Goal: Use online tool/utility: Use online tool/utility

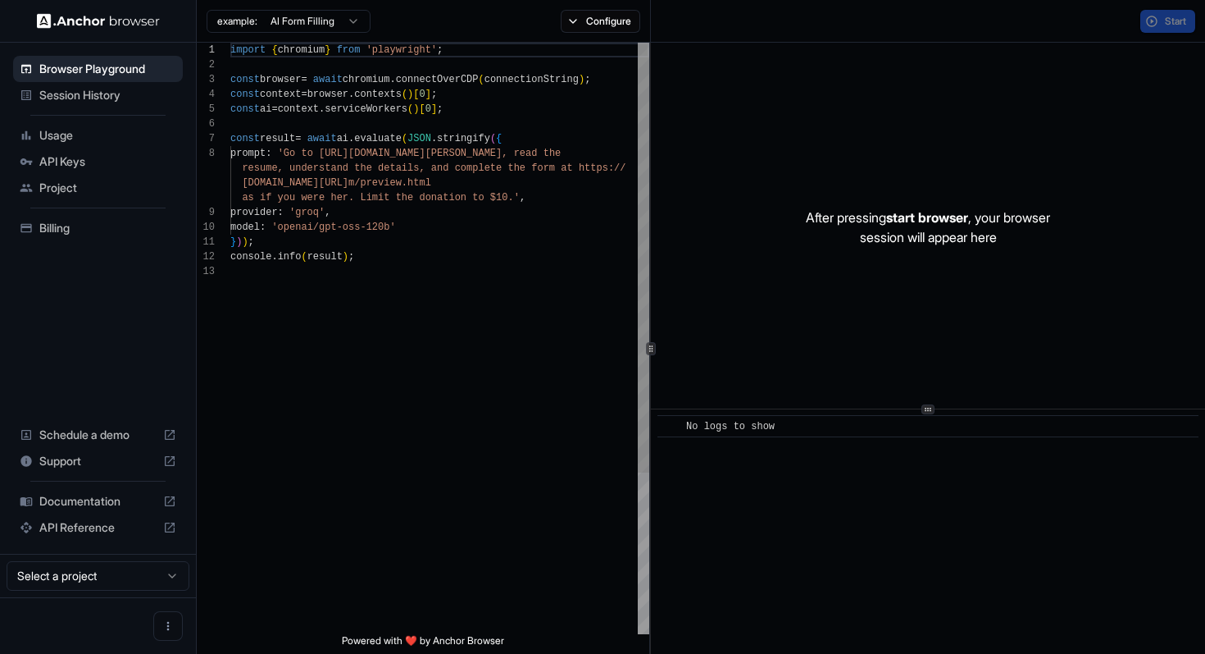
scroll to position [103, 0]
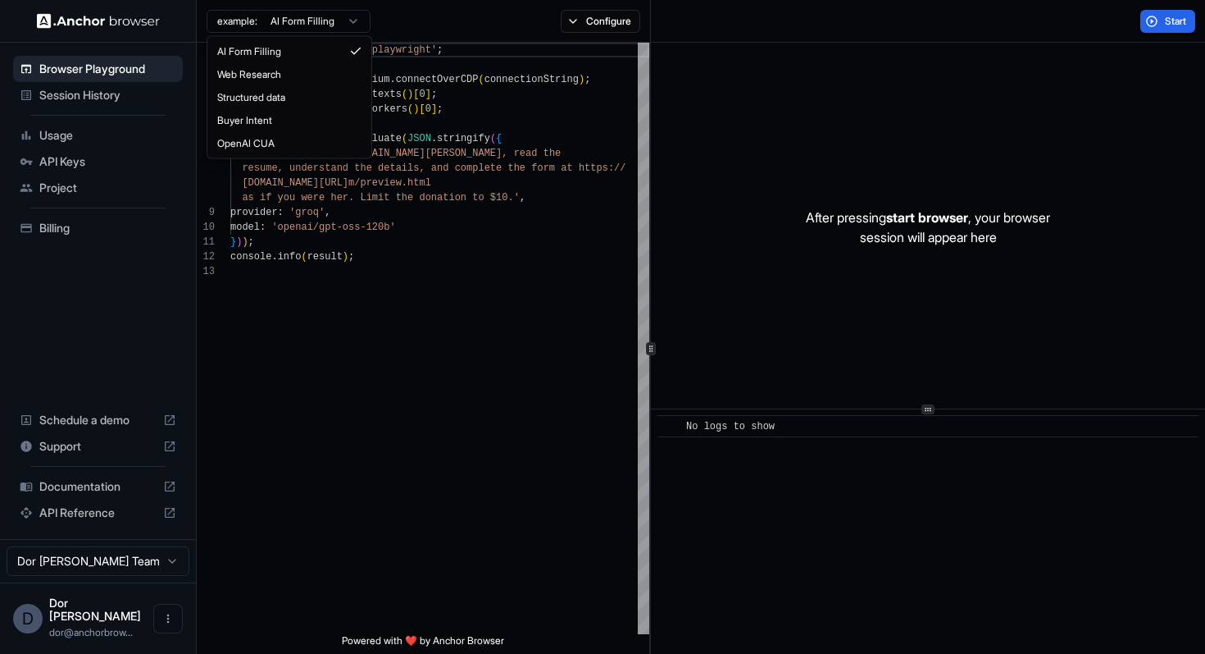
click at [280, 20] on html "Browser Playground Session History Usage API Keys Project Billing Schedule a de…" at bounding box center [602, 327] width 1205 height 654
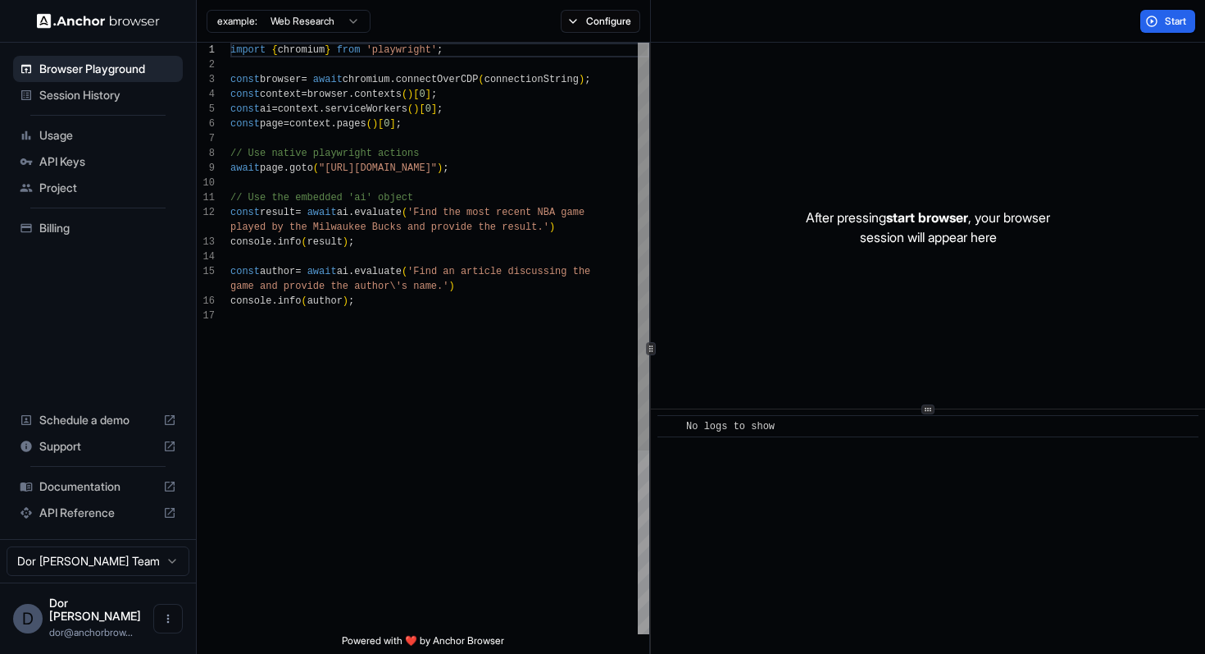
scroll to position [118, 0]
drag, startPoint x: 331, startPoint y: 166, endPoint x: 508, endPoint y: 166, distance: 177.1
click at [508, 166] on div "import { chromium } from 'playwright' ; const browser = await chromium . connec…" at bounding box center [439, 471] width 419 height 857
drag, startPoint x: 421, startPoint y: 186, endPoint x: 399, endPoint y: 431, distance: 246.2
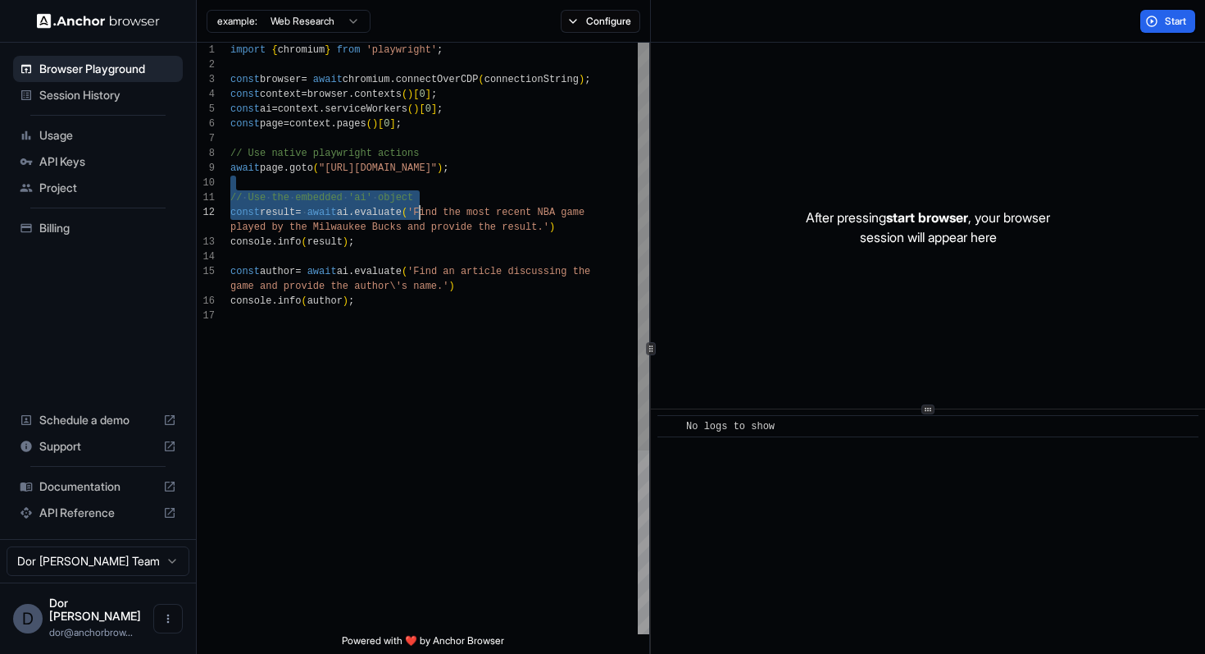
click at [399, 431] on div "import { chromium } from 'playwright' ; const browser = await chromium . connec…" at bounding box center [439, 471] width 419 height 857
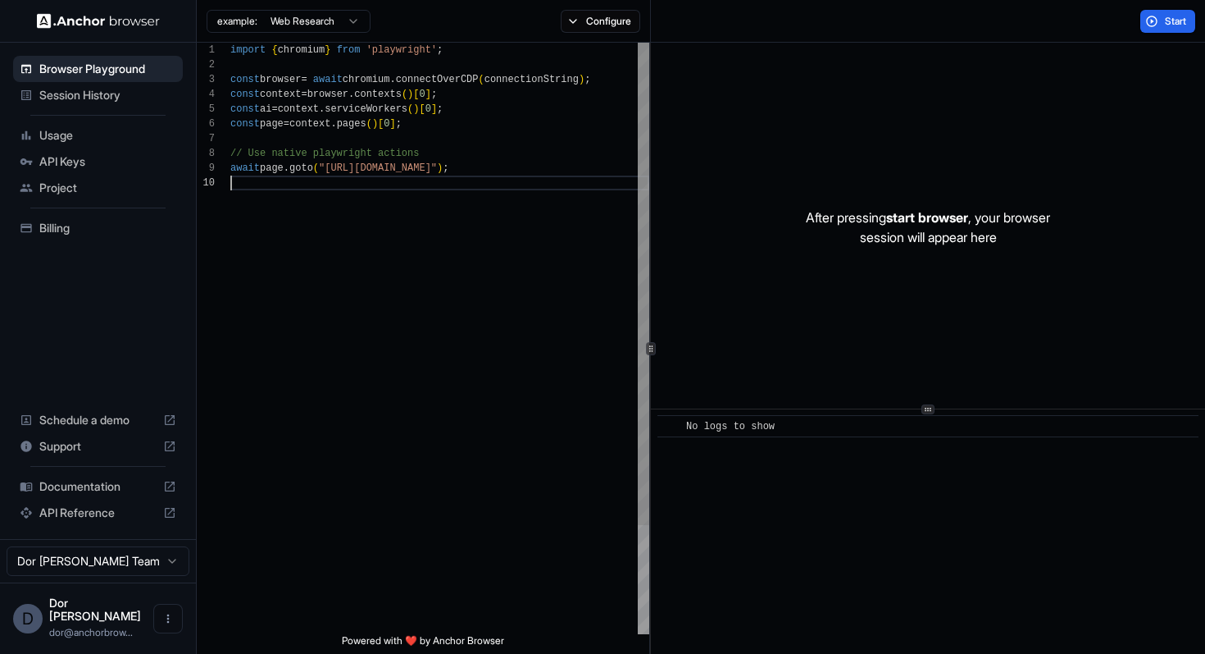
type textarea "**********"
click at [614, 24] on button "Configure" at bounding box center [601, 21] width 80 height 23
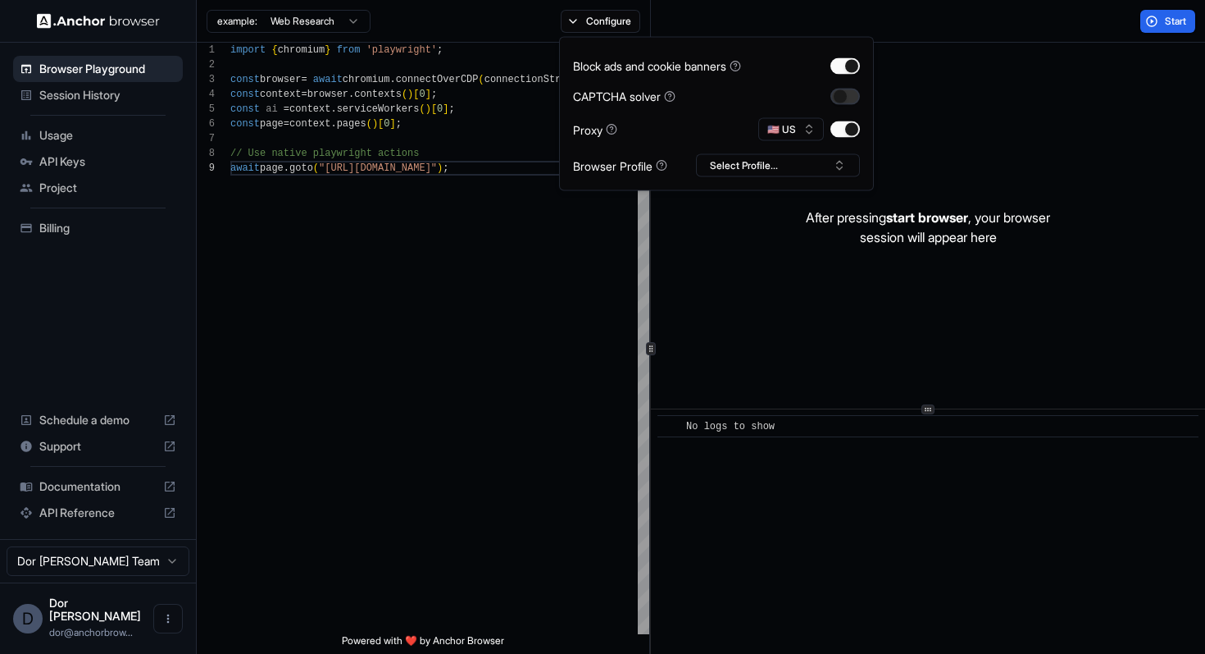
click at [843, 96] on button "button" at bounding box center [846, 96] width 30 height 16
click at [952, 37] on div "Start" at bounding box center [928, 21] width 555 height 43
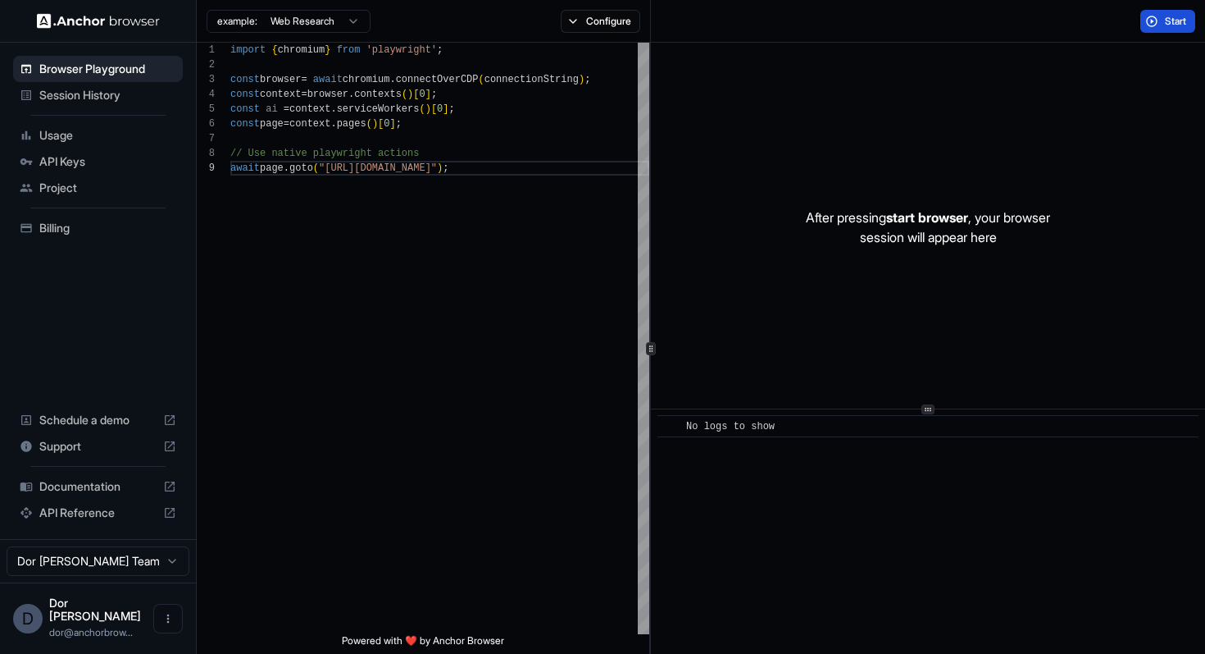
click at [1177, 25] on span "Start" at bounding box center [1176, 21] width 23 height 13
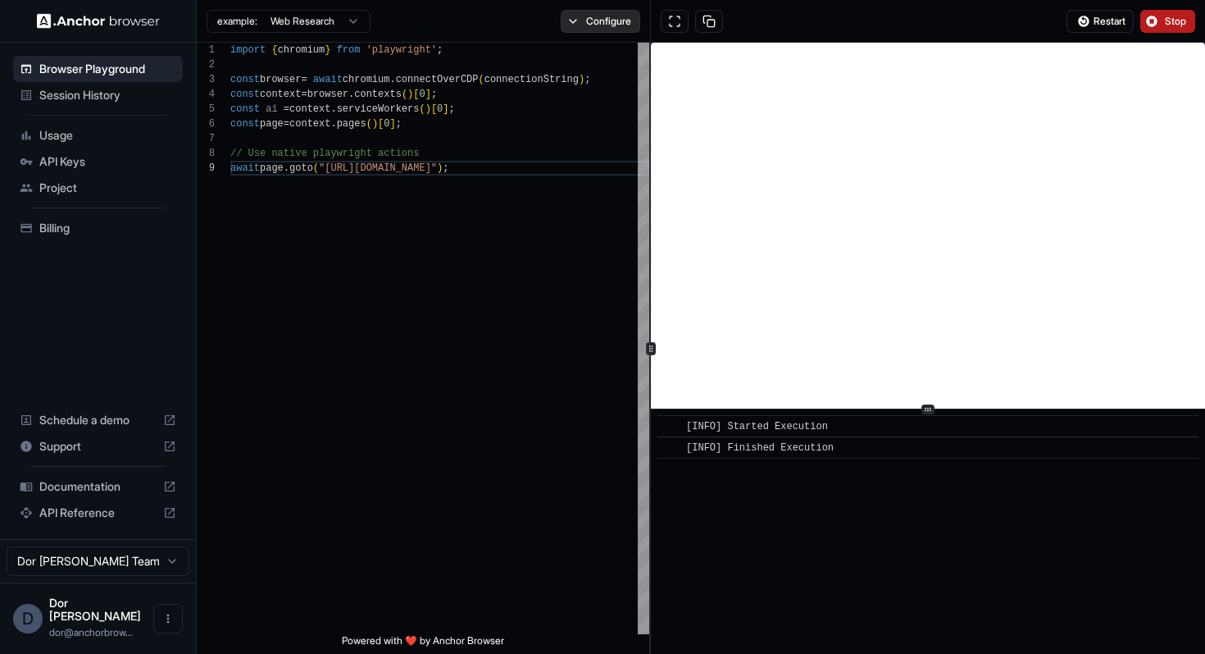
click at [594, 22] on button "Configure" at bounding box center [601, 21] width 80 height 23
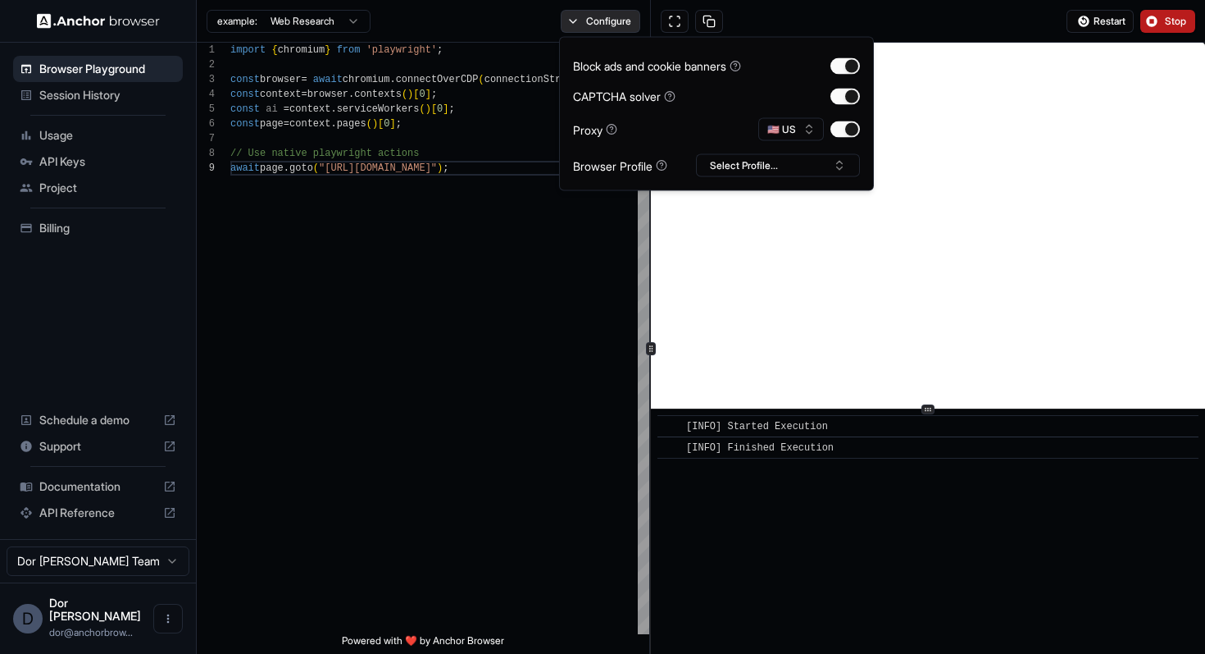
click at [594, 22] on button "Configure" at bounding box center [601, 21] width 80 height 23
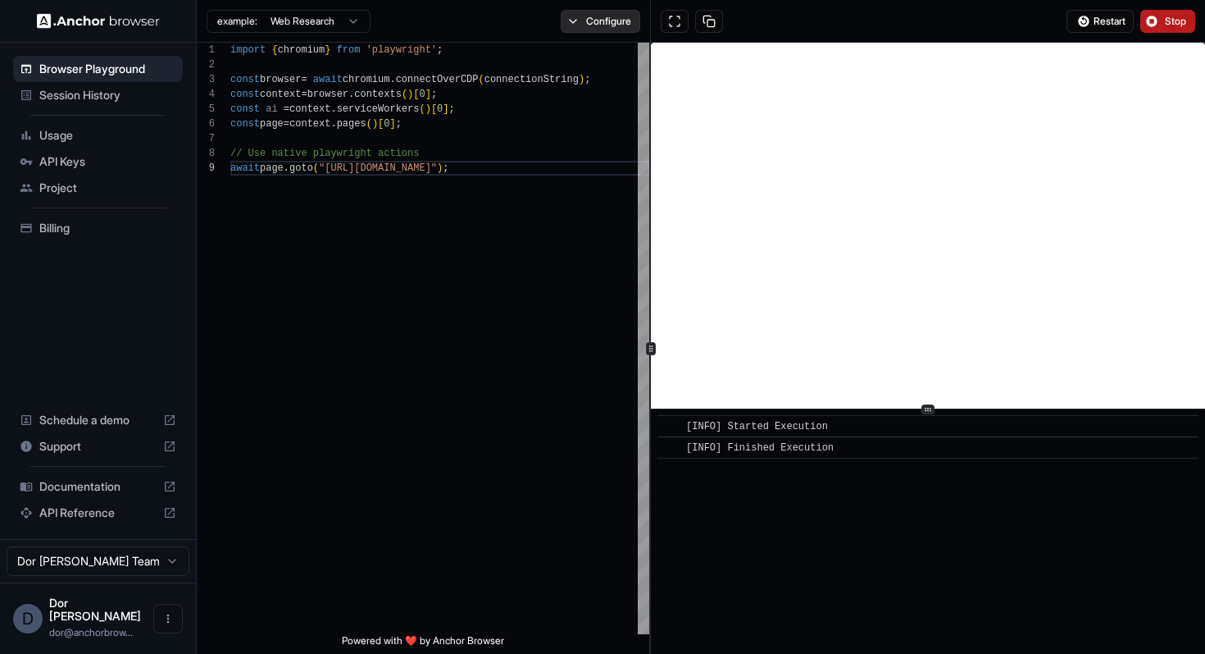
click at [594, 22] on button "Configure" at bounding box center [601, 21] width 80 height 23
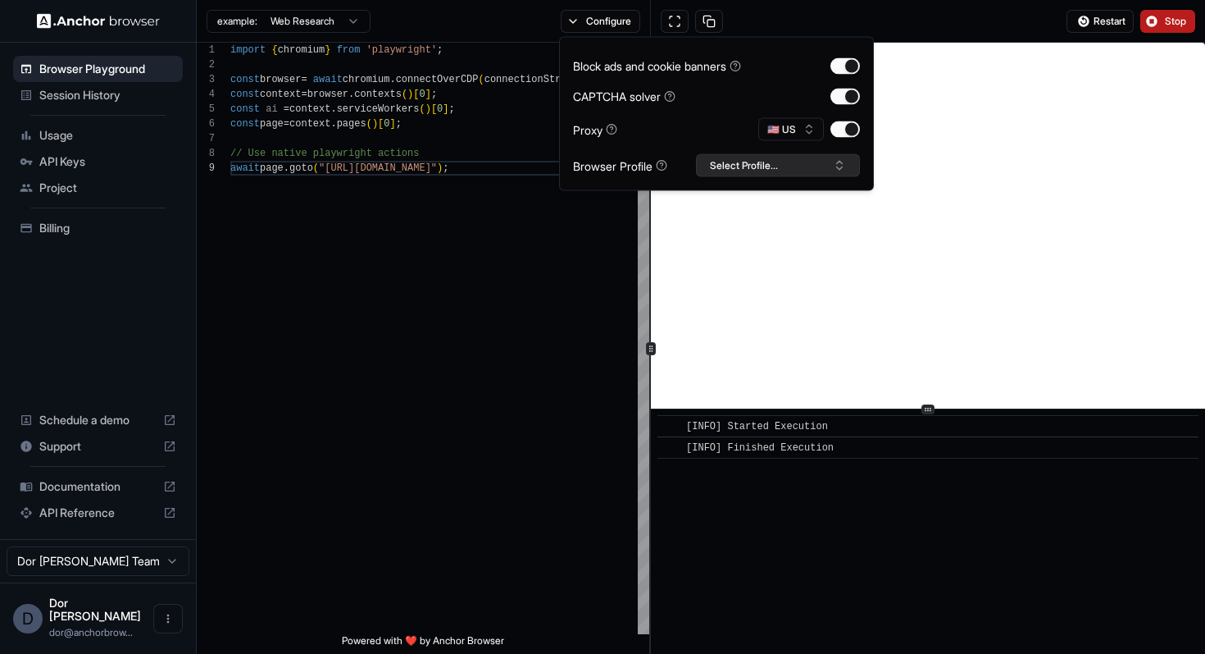
type button "on"
click at [975, 11] on div "Restart Stop" at bounding box center [928, 21] width 555 height 43
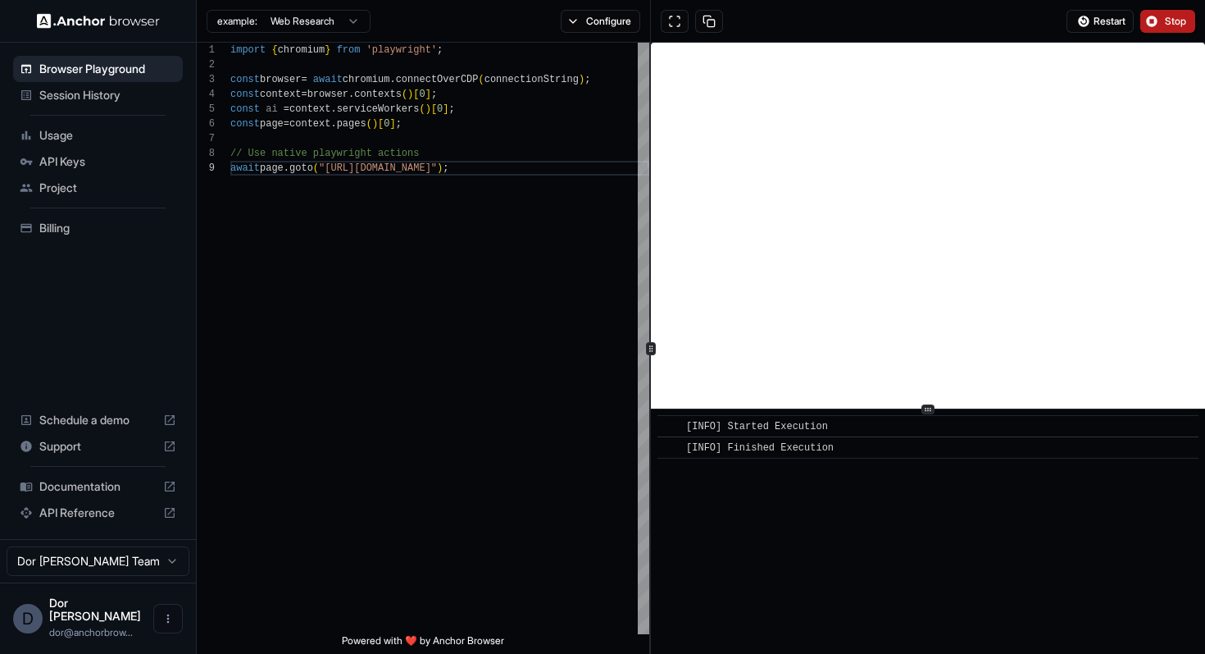
click at [1177, 16] on span "Stop" at bounding box center [1176, 21] width 23 height 13
